Goal: Transaction & Acquisition: Subscribe to service/newsletter

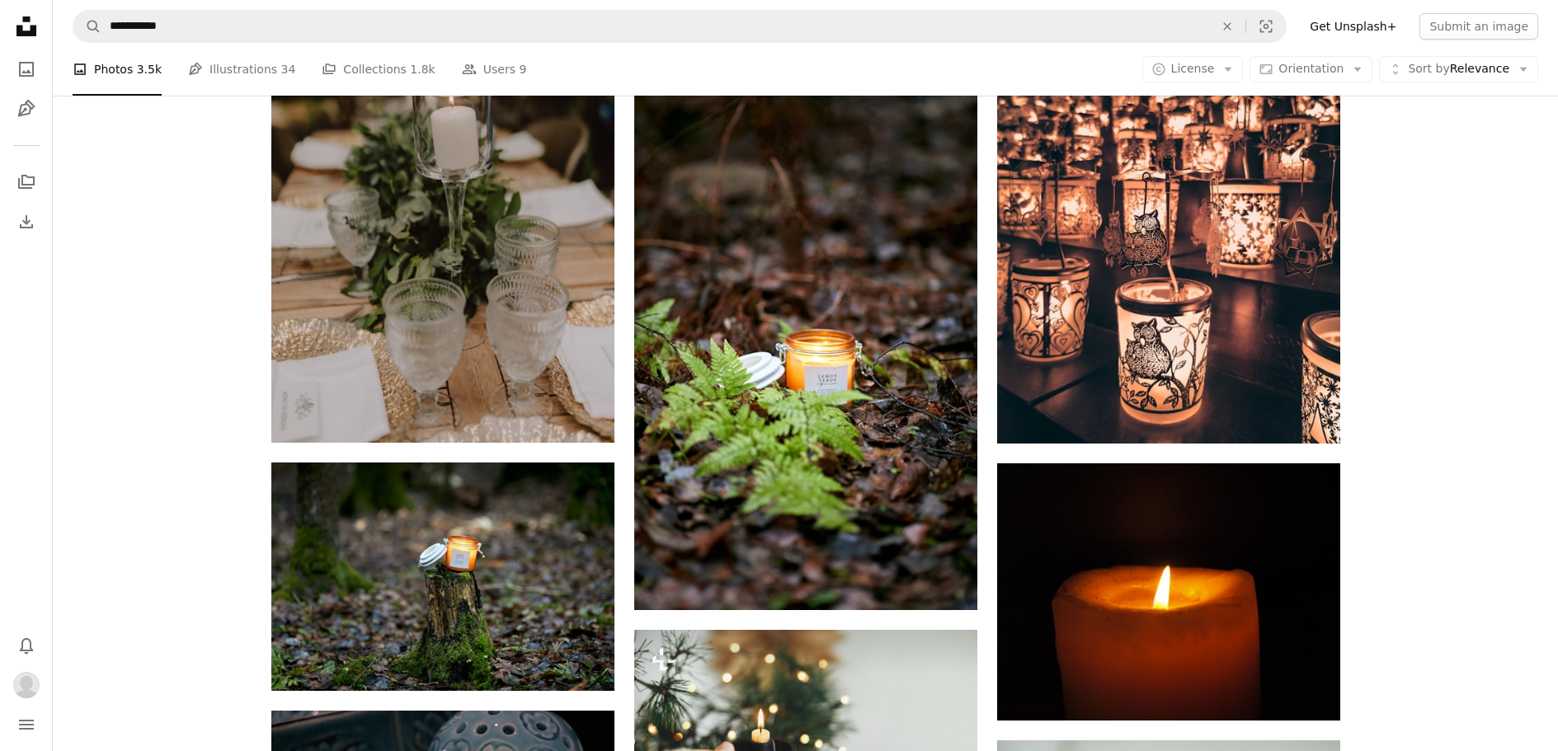
scroll to position [8075, 0]
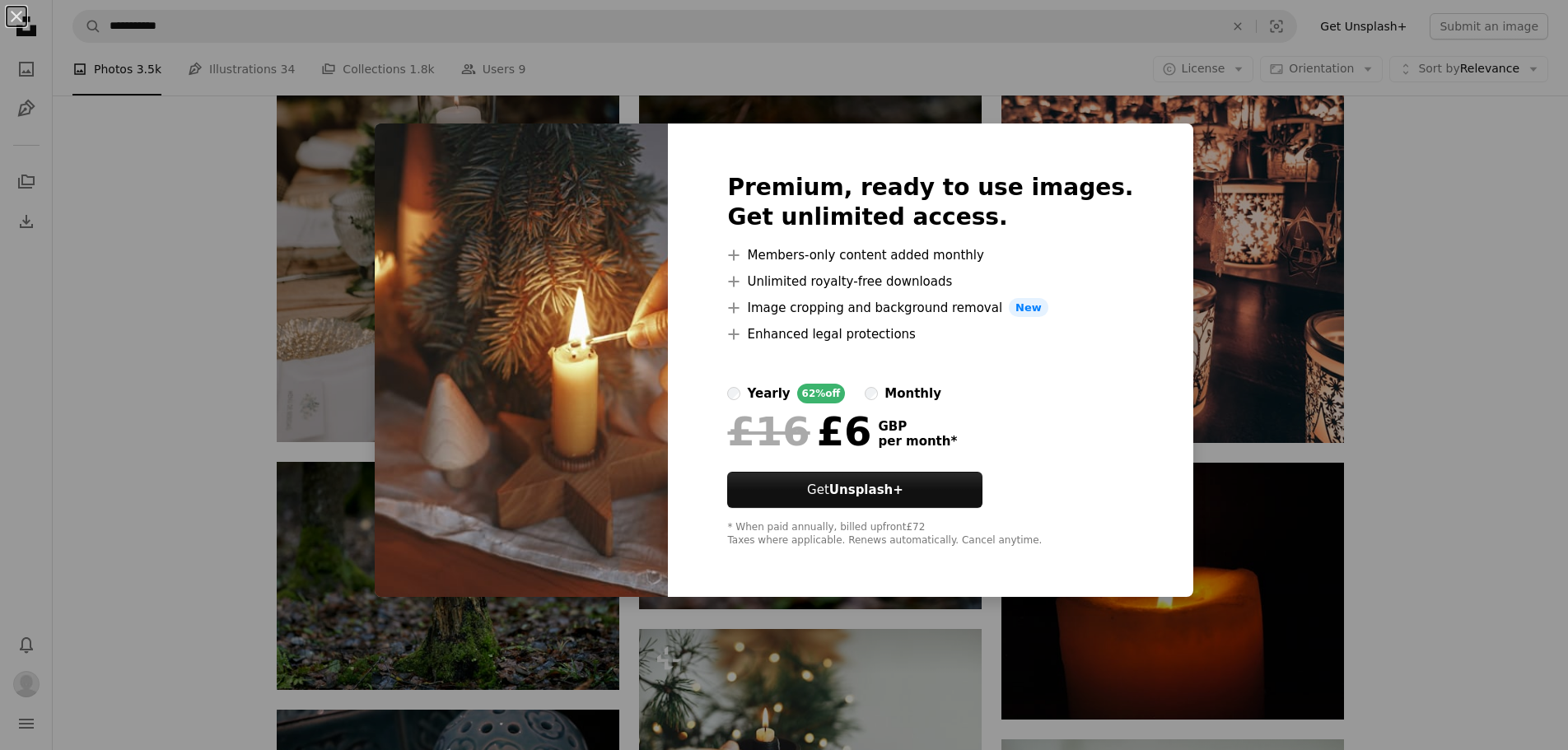
click at [1069, 492] on div "Premium, ready to use images. Get unlimited access. A plus sign Members-only co…" at bounding box center [930, 361] width 524 height 474
click at [1460, 390] on div "An X shape Premium, ready to use images. Get unlimited access. A plus sign Memb…" at bounding box center [784, 375] width 1568 height 750
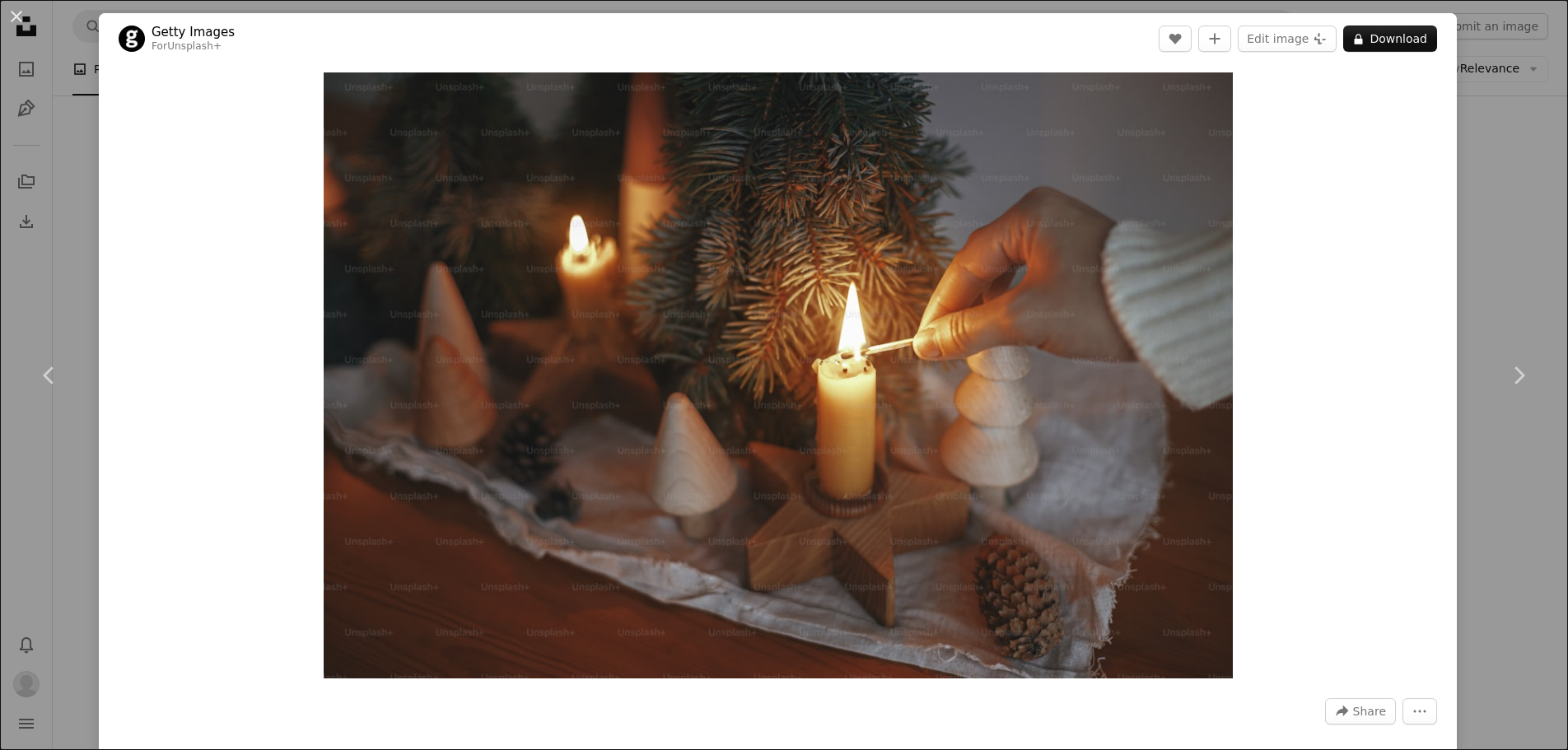
drag, startPoint x: 1456, startPoint y: 129, endPoint x: 1464, endPoint y: 134, distance: 9.4
click at [1461, 133] on div "An X shape Chevron left Chevron right Getty Images For Unsplash+ A heart A plus…" at bounding box center [784, 375] width 1568 height 750
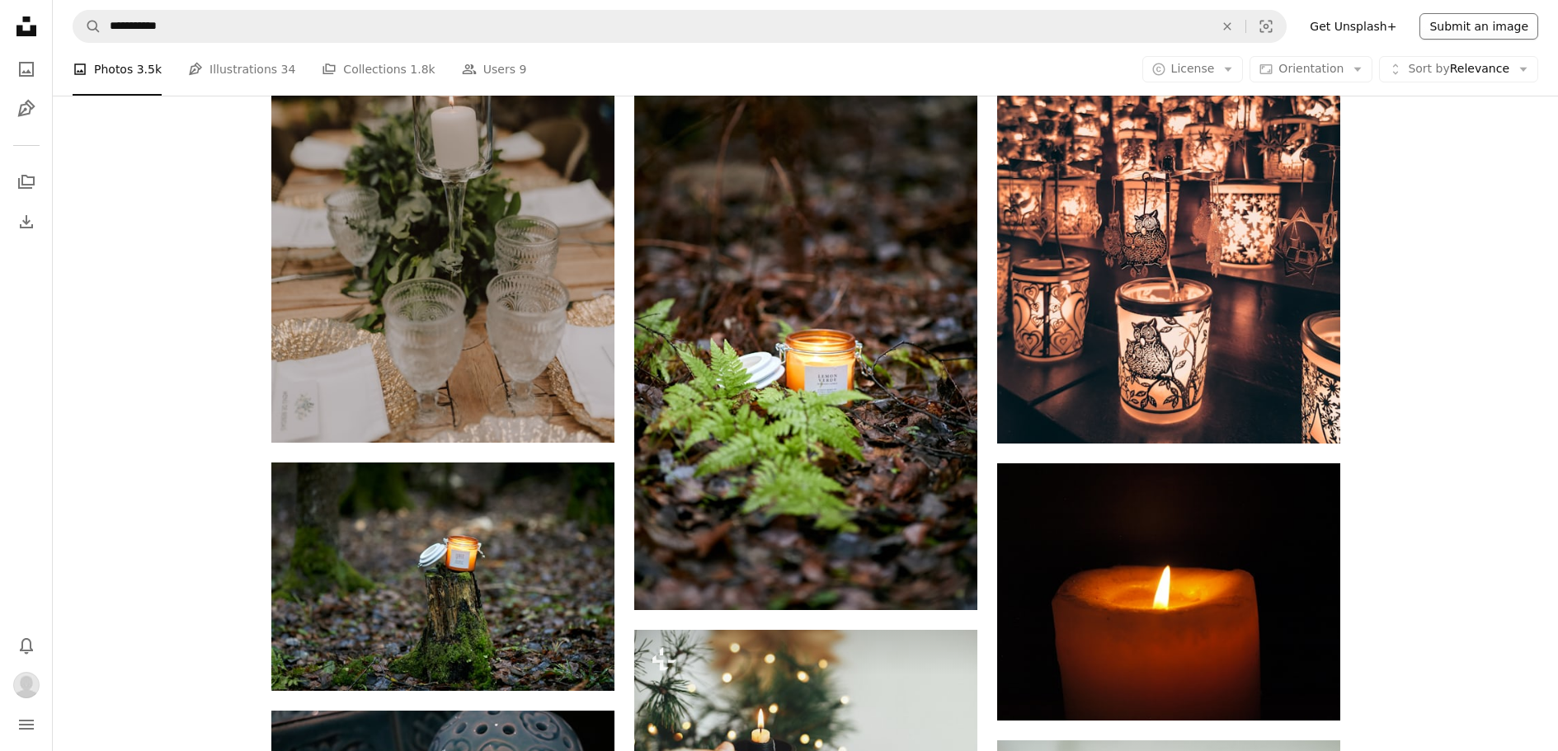
click at [1485, 31] on button "Submit an image" at bounding box center [1478, 26] width 119 height 26
click at [1373, 26] on link "Get Unsplash+" at bounding box center [1353, 26] width 106 height 26
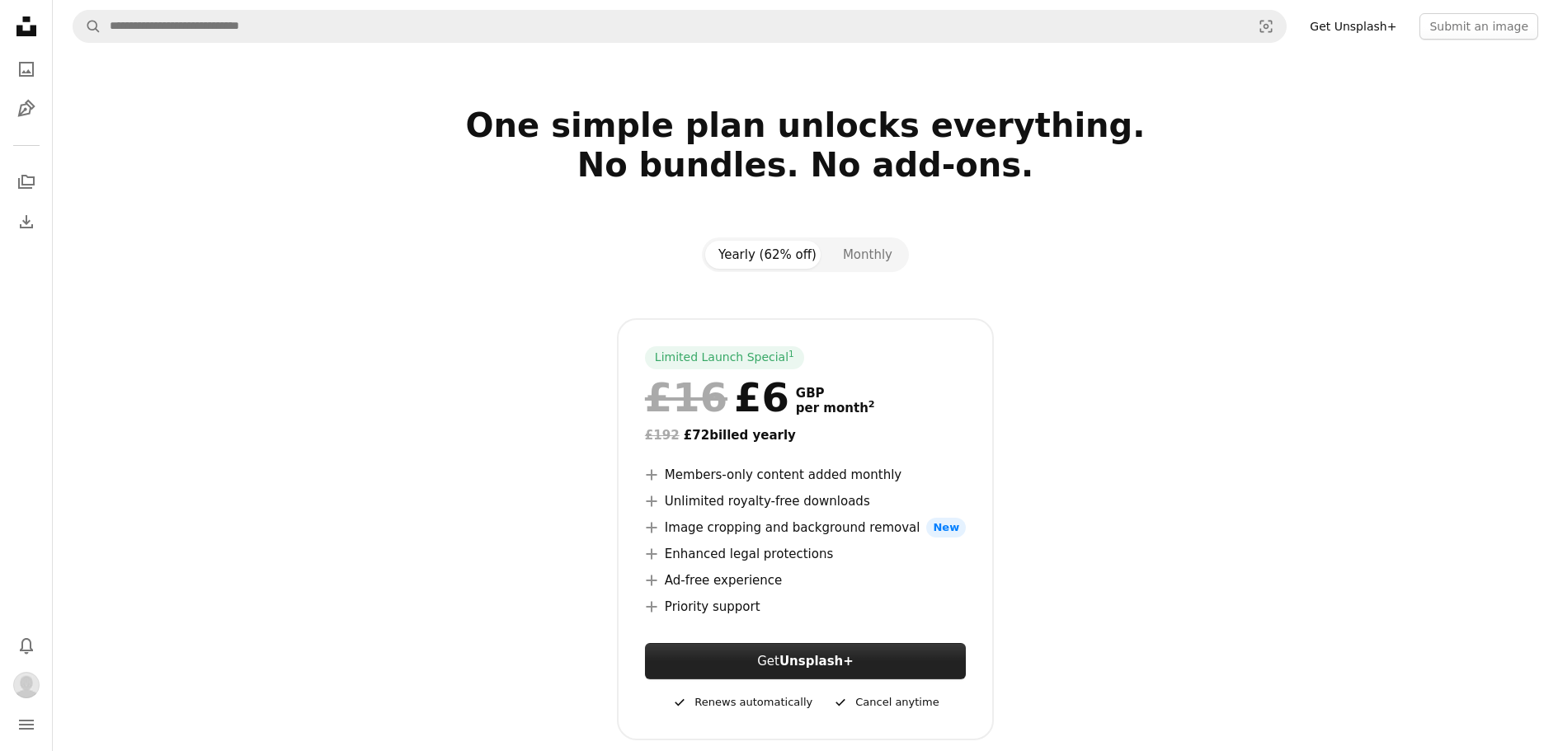
click at [779, 661] on link "Get Unsplash+" at bounding box center [805, 661] width 321 height 36
